Goal: Task Accomplishment & Management: Manage account settings

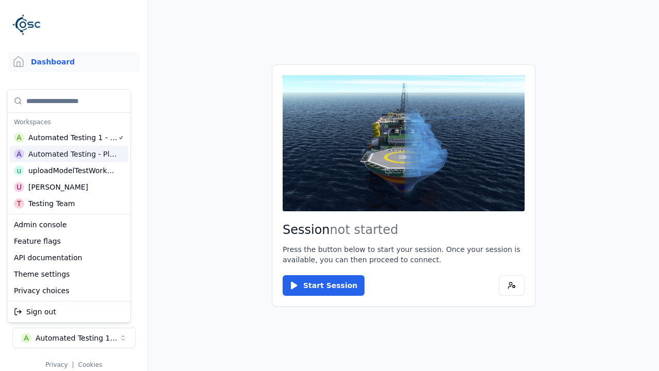
click at [329, 185] on html "Support Dashboard Assets 3D Models Scenes Datasets Recordings Support Documenta…" at bounding box center [329, 185] width 659 height 371
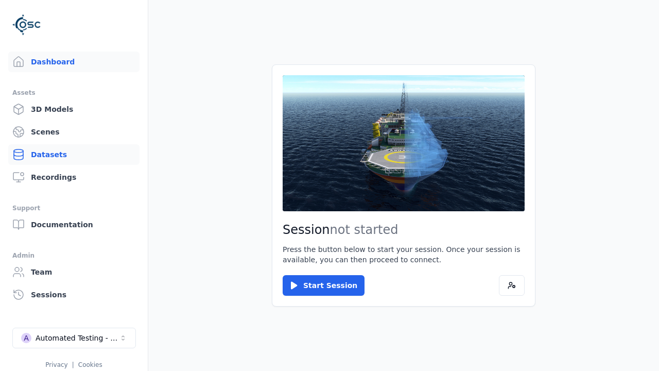
click at [74, 154] on link "Datasets" at bounding box center [73, 154] width 131 height 21
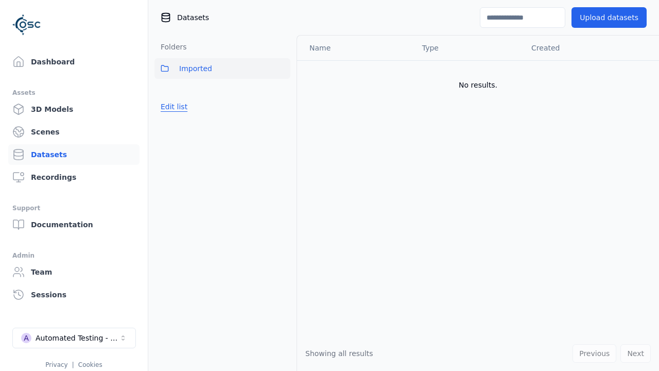
click at [172, 107] on button "Edit list" at bounding box center [173, 106] width 39 height 19
click at [181, 107] on link "Create folder" at bounding box center [184, 106] width 47 height 10
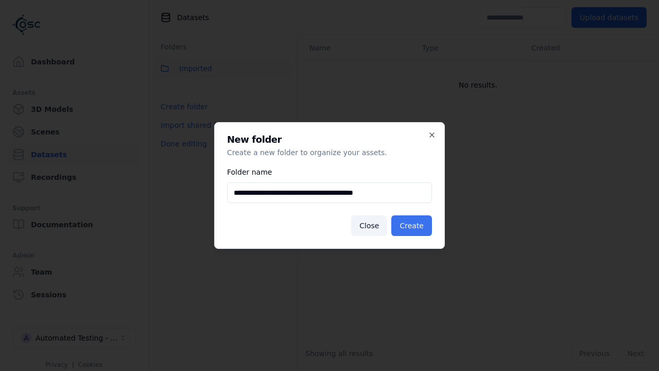
type input "**********"
click at [413, 225] on button "Create" at bounding box center [411, 225] width 41 height 21
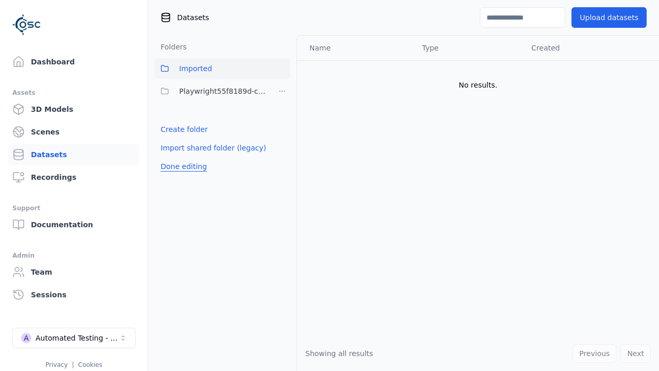
click at [181, 166] on button "Done editing" at bounding box center [183, 166] width 59 height 19
click at [172, 129] on button "Edit list" at bounding box center [173, 129] width 39 height 19
click at [282, 91] on html "Support Dashboard Assets 3D Models Scenes Datasets Recordings Support Documenta…" at bounding box center [329, 185] width 659 height 371
click at [282, 145] on div "Rename" at bounding box center [285, 145] width 69 height 16
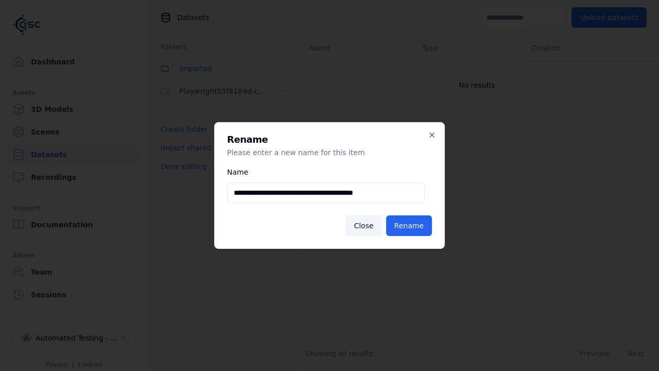
click at [326, 192] on input "**********" at bounding box center [326, 192] width 198 height 21
type input "**********"
click at [410, 225] on button "Rename" at bounding box center [409, 225] width 46 height 21
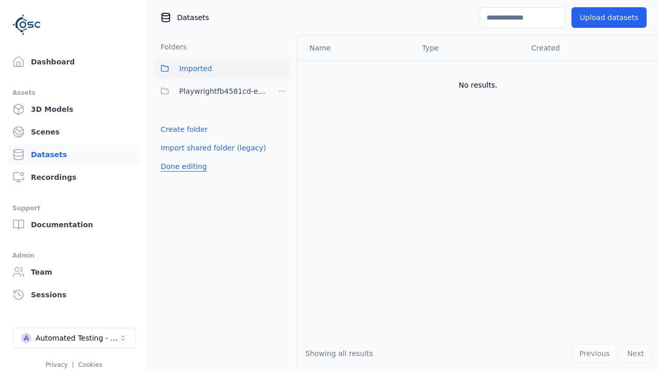
click at [181, 166] on button "Done editing" at bounding box center [183, 166] width 59 height 19
click at [172, 157] on button "Done editing" at bounding box center [183, 166] width 59 height 19
click at [282, 91] on html "Support Dashboard Assets 3D Models Scenes Datasets Recordings Support Documenta…" at bounding box center [329, 185] width 659 height 371
click at [282, 162] on div "Delete" at bounding box center [285, 161] width 69 height 16
